Goal: Transaction & Acquisition: Download file/media

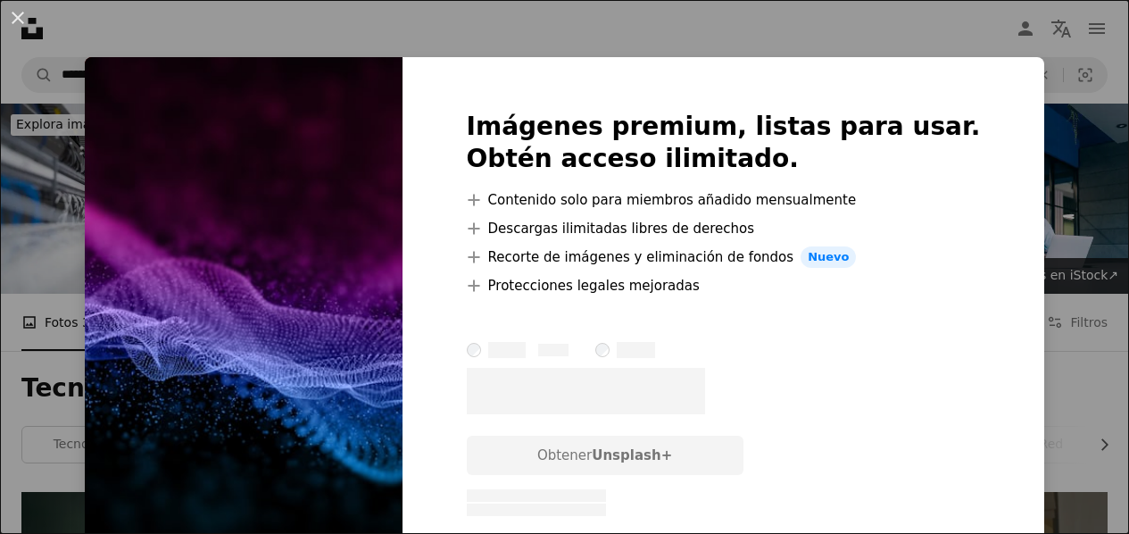
scroll to position [3662, 0]
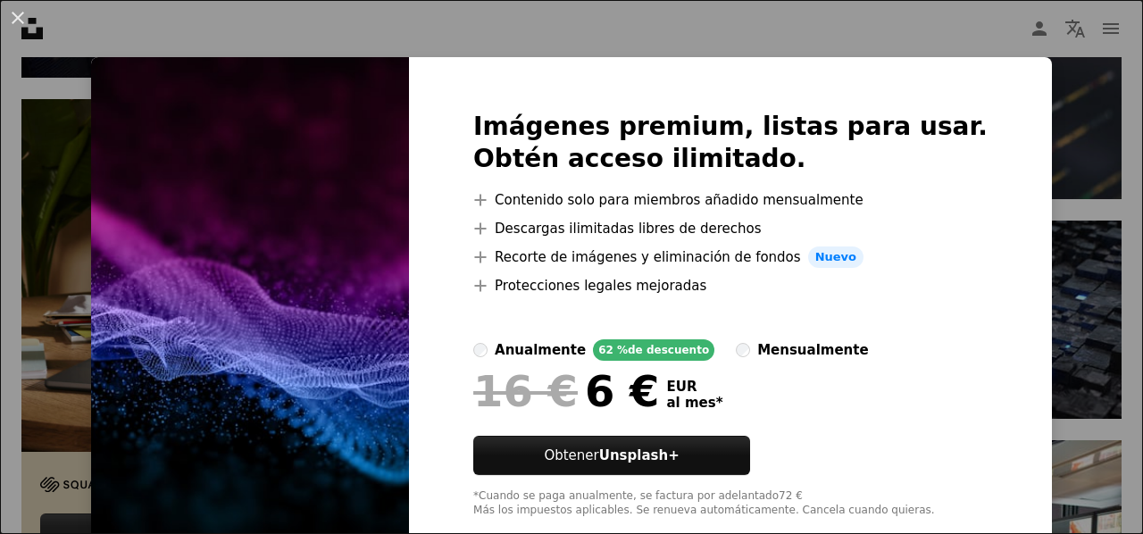
click at [1071, 120] on div "An X shape Imágenes premium, listas para usar. Obtén acceso ilimitado. A plus s…" at bounding box center [571, 267] width 1143 height 534
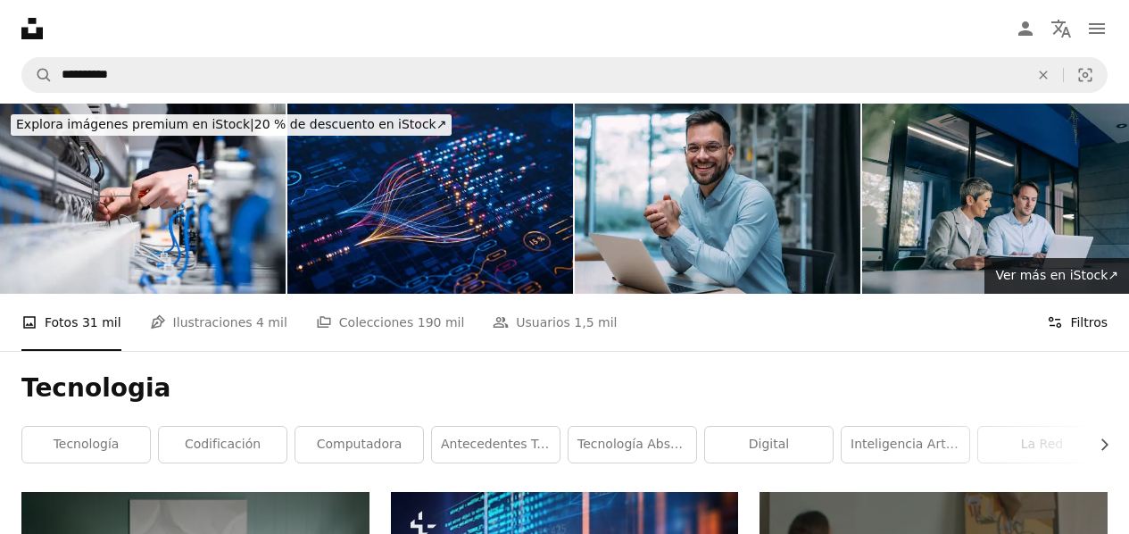
click at [1097, 294] on button "Filters Filtros" at bounding box center [1077, 322] width 61 height 57
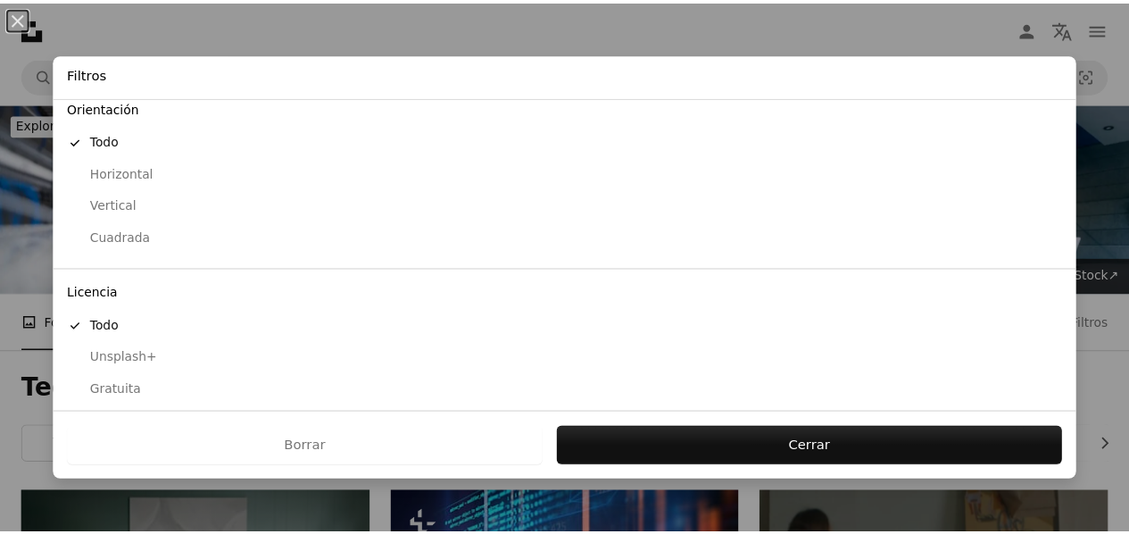
scroll to position [175, 0]
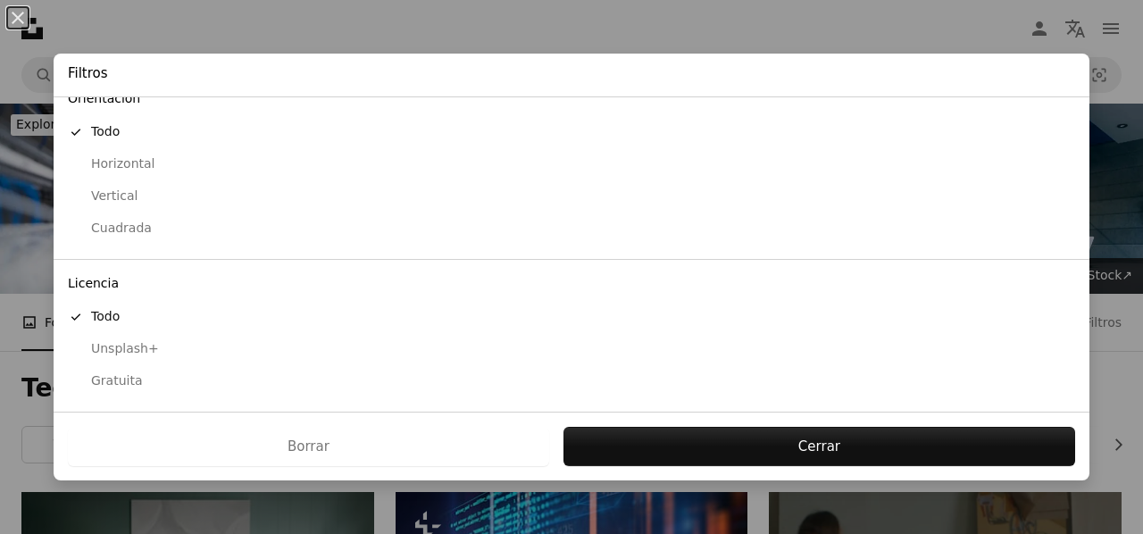
click at [97, 378] on div "Gratuita" at bounding box center [571, 381] width 1007 height 18
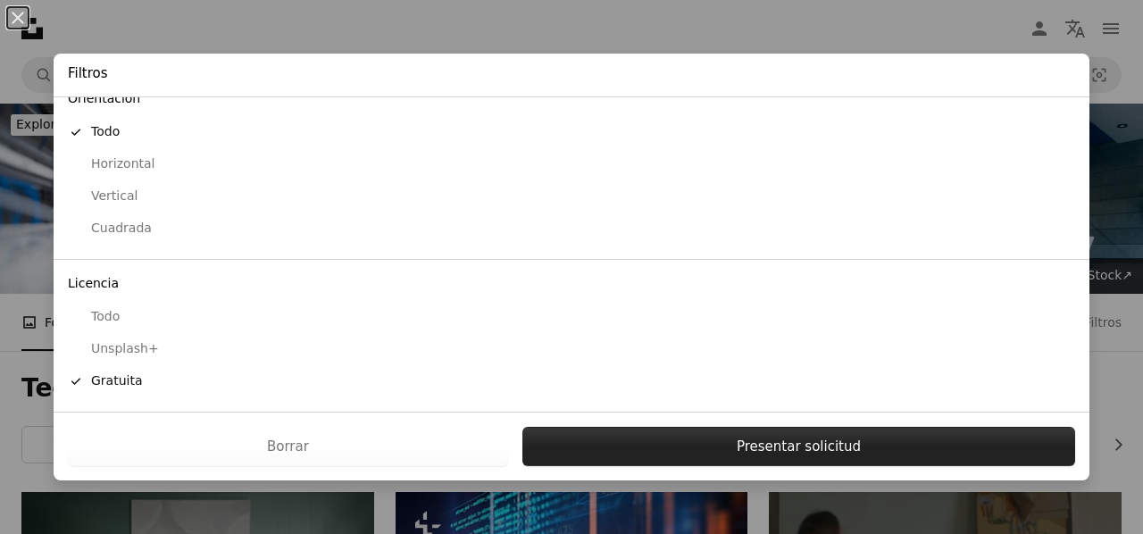
click at [675, 434] on button "Presentar solicitud" at bounding box center [798, 446] width 553 height 39
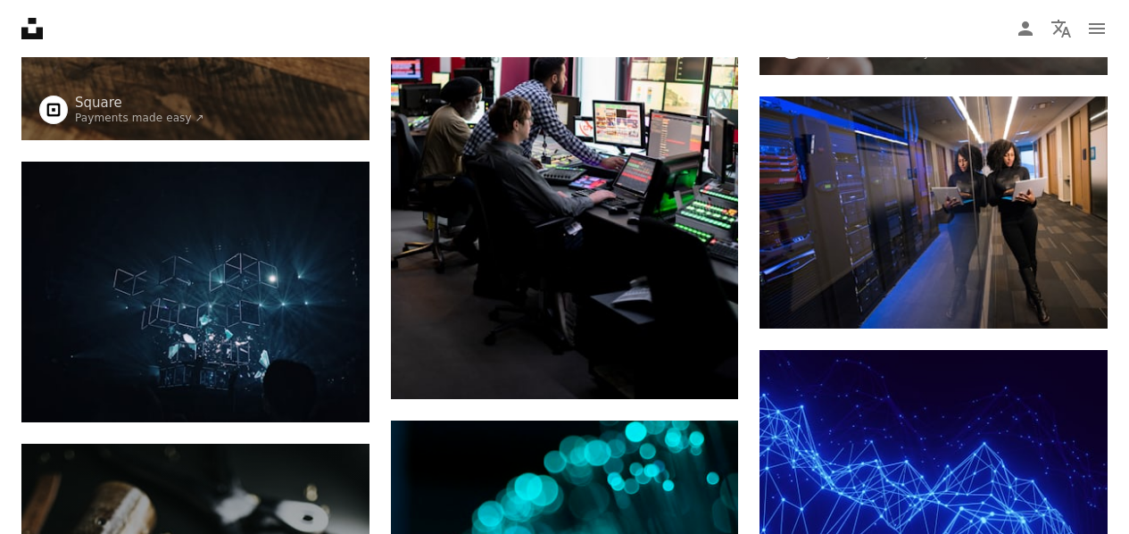
scroll to position [2694, 0]
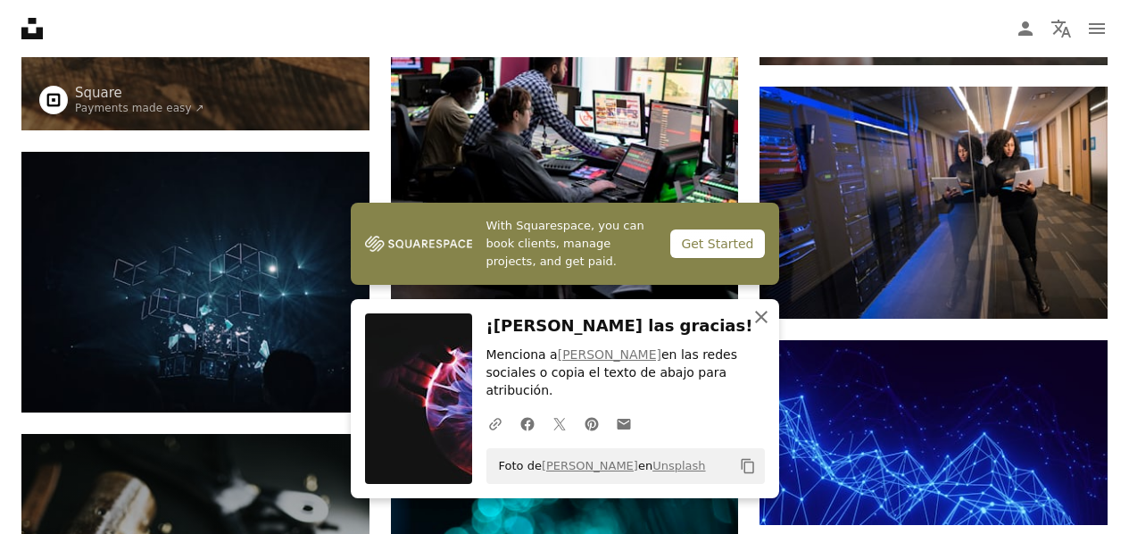
click at [761, 319] on icon "An X shape" at bounding box center [761, 316] width 21 height 21
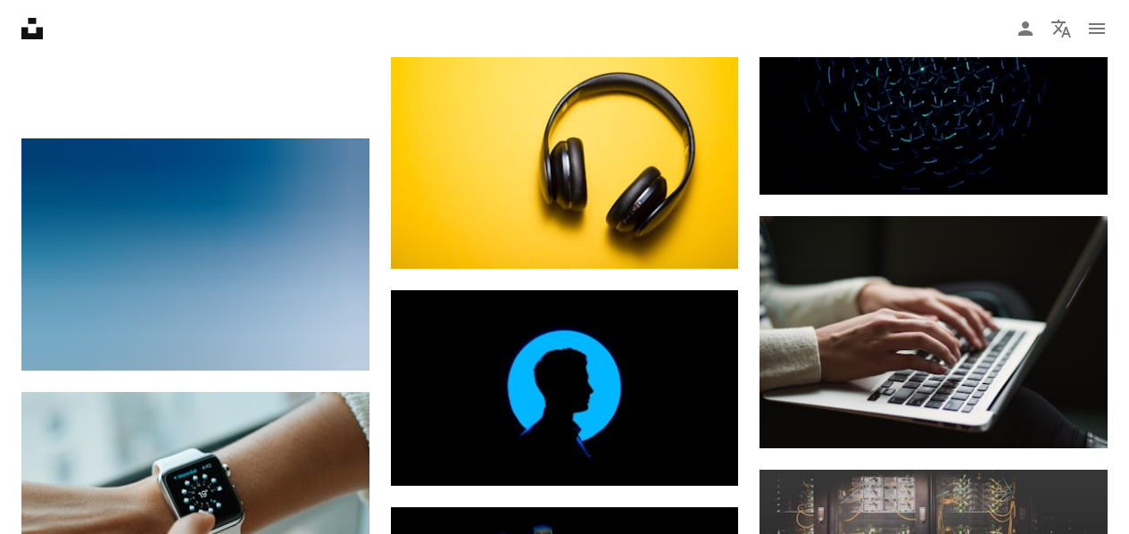
scroll to position [12288, 0]
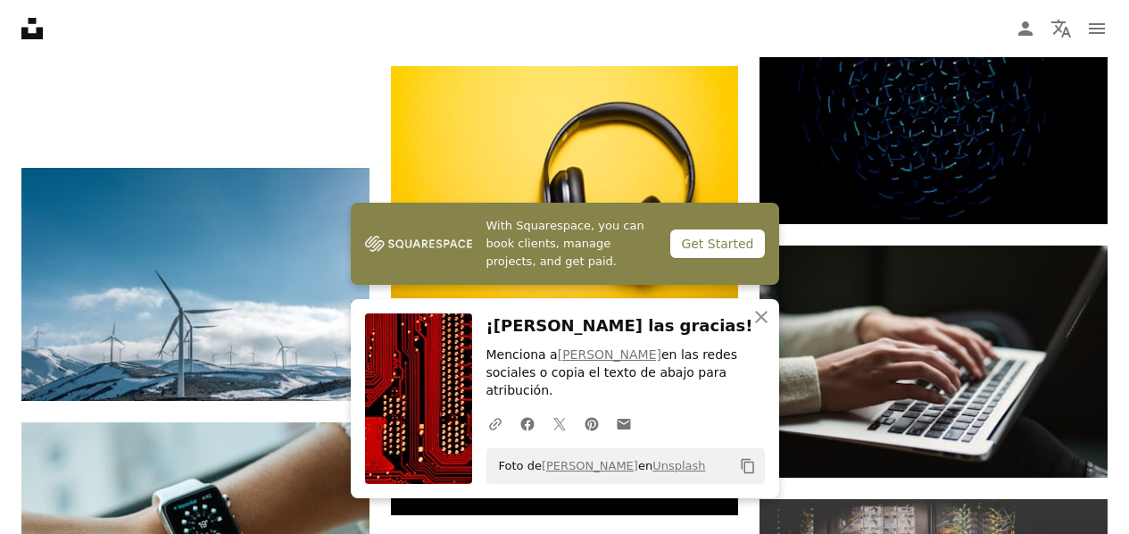
click at [938, 10] on nav "Unsplash logo Página de inicio de Unsplash A photo Pen Tool A compass A stack o…" at bounding box center [564, 28] width 1129 height 57
click at [764, 320] on icon "button" at bounding box center [761, 317] width 12 height 12
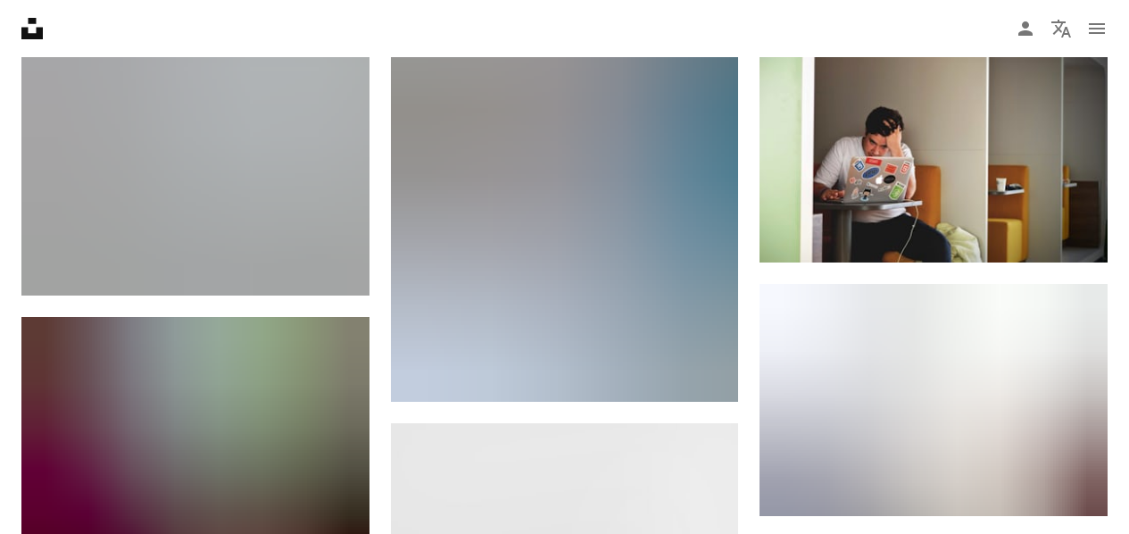
scroll to position [64680, 0]
